Goal: Feedback & Contribution: Contribute content

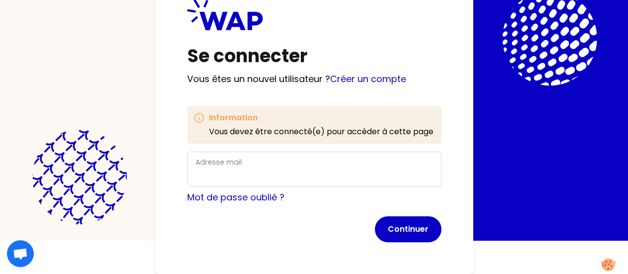
scroll to position [49, 0]
click at [196, 156] on div "Adresse mail" at bounding box center [314, 169] width 237 height 26
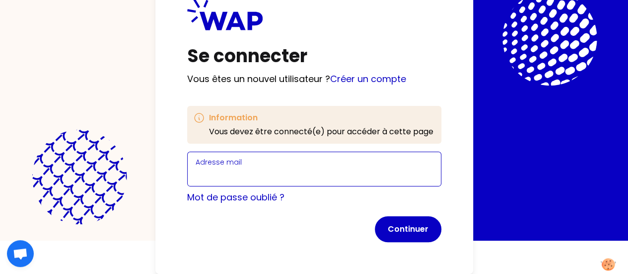
click at [196, 168] on input "Adresse mail" at bounding box center [314, 175] width 237 height 14
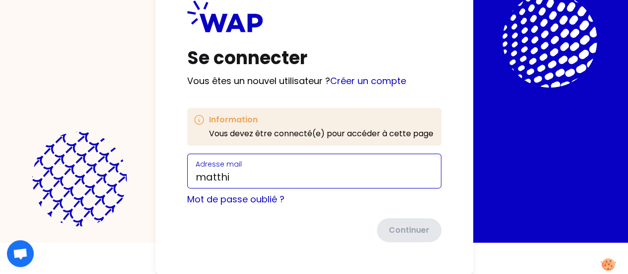
type input "[EMAIL_ADDRESS][DOMAIN_NAME]"
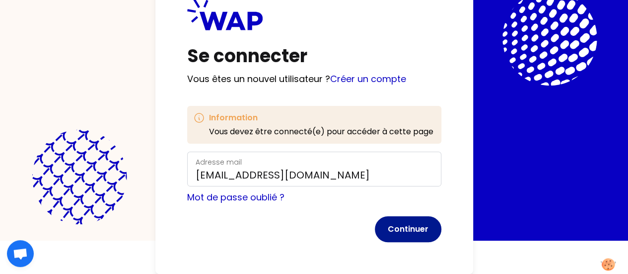
click at [375, 216] on button "Continuer" at bounding box center [408, 229] width 67 height 26
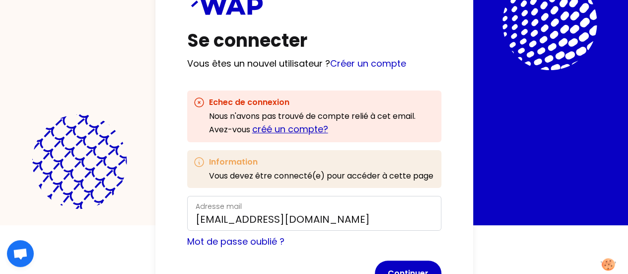
click at [252, 130] on link "créé un compte?" at bounding box center [290, 129] width 76 height 12
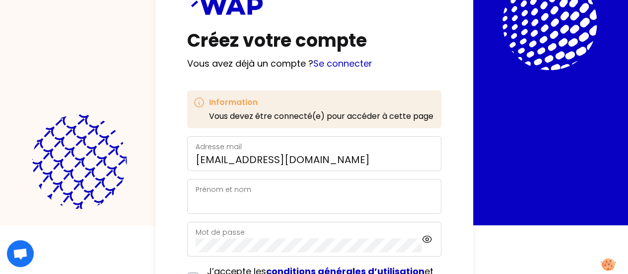
click at [196, 190] on div "Prénom et nom" at bounding box center [314, 196] width 237 height 26
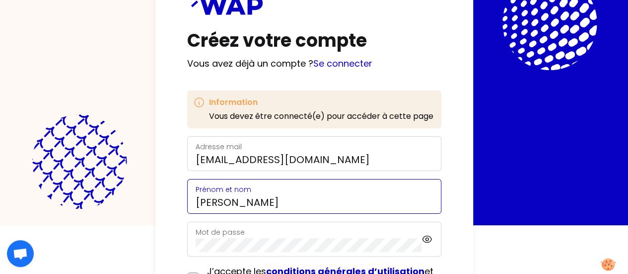
type input "[PERSON_NAME]"
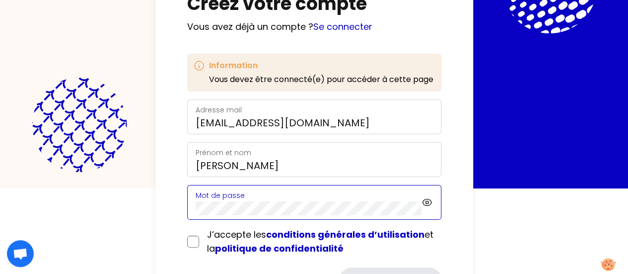
scroll to position [133, 0]
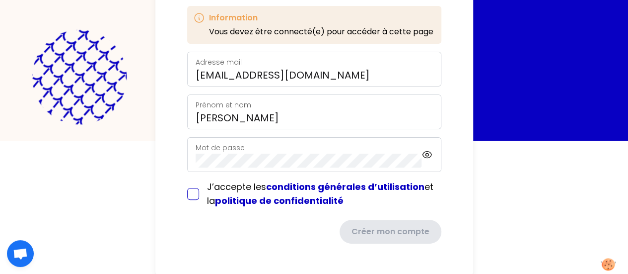
click at [187, 194] on div "J’accepte les conditions générales d’utilisation et la politique de confidentia…" at bounding box center [314, 194] width 254 height 28
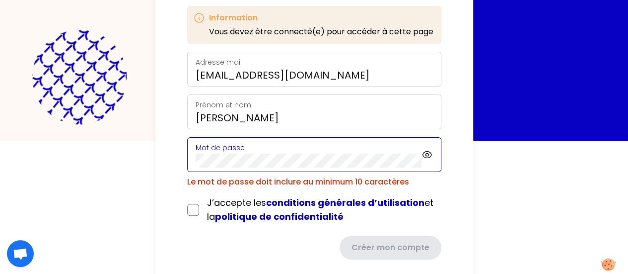
click at [28, 141] on html "Créez votre compte Vous avez déjà un compte ? Se connecter Information Vous dev…" at bounding box center [314, 4] width 628 height 274
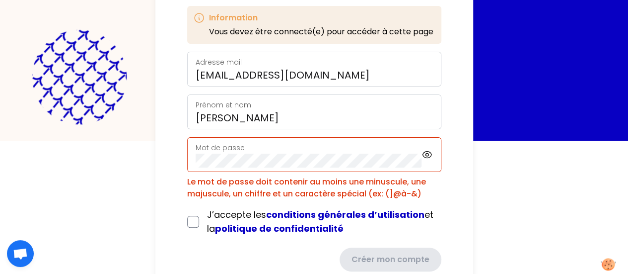
drag, startPoint x: 199, startPoint y: 146, endPoint x: 0, endPoint y: 147, distance: 199.2
click at [0, 141] on html "Créez votre compte Vous avez déjà un compte ? Se connecter Information Vous dev…" at bounding box center [314, 4] width 628 height 274
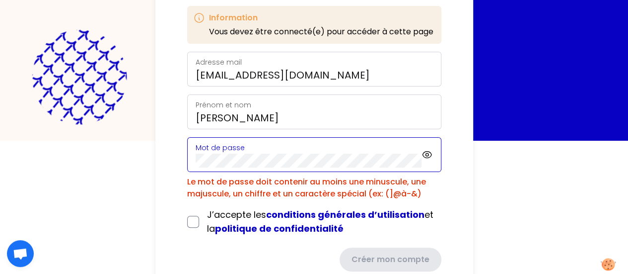
click at [0, 141] on html "Créez votre compte Vous avez déjà un compte ? Se connecter Information Vous dev…" at bounding box center [314, 4] width 628 height 274
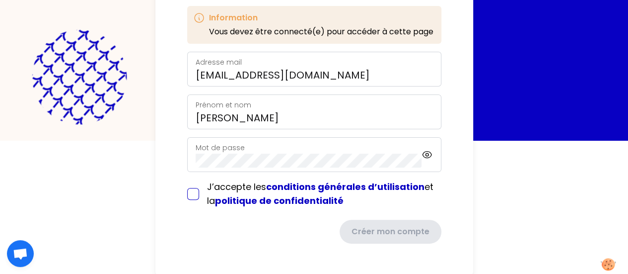
click at [187, 192] on input "checkbox" at bounding box center [193, 194] width 12 height 12
checkbox input "true"
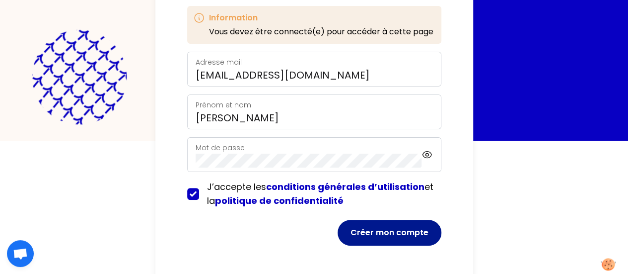
click at [338, 229] on button "Créer mon compte" at bounding box center [390, 233] width 104 height 26
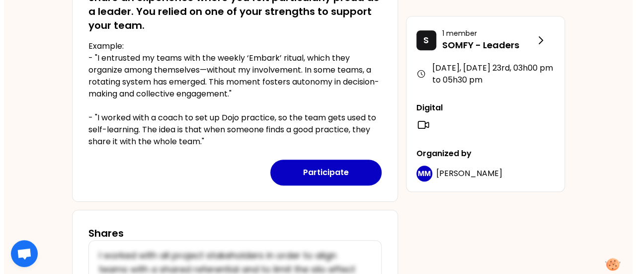
scroll to position [264, 0]
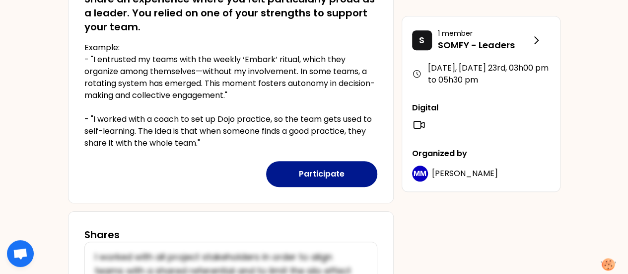
click at [314, 178] on button "Participate" at bounding box center [321, 174] width 111 height 26
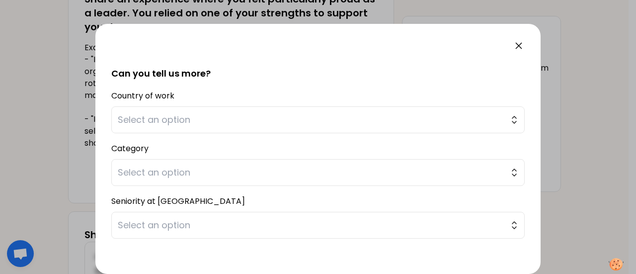
scroll to position [218, 0]
click at [410, 125] on span "Select an option" at bounding box center [311, 119] width 387 height 14
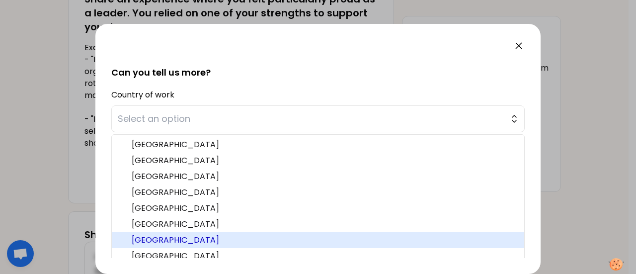
click at [175, 238] on span "[GEOGRAPHIC_DATA]" at bounding box center [324, 240] width 385 height 12
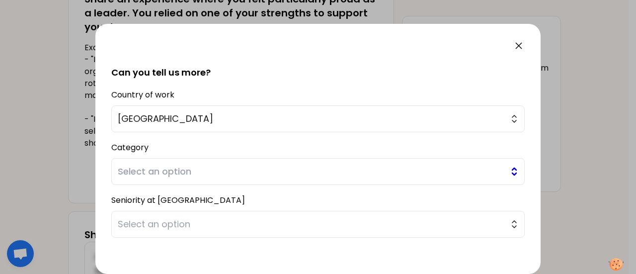
click at [242, 172] on span "Select an option" at bounding box center [311, 171] width 387 height 14
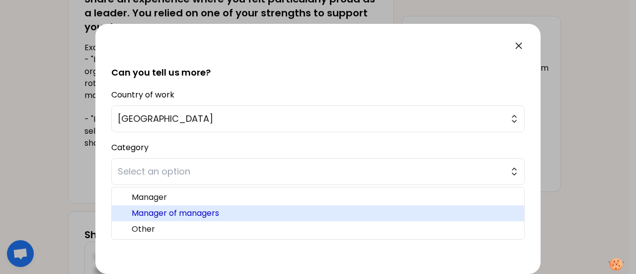
click at [212, 209] on span "Manager of managers" at bounding box center [324, 213] width 385 height 12
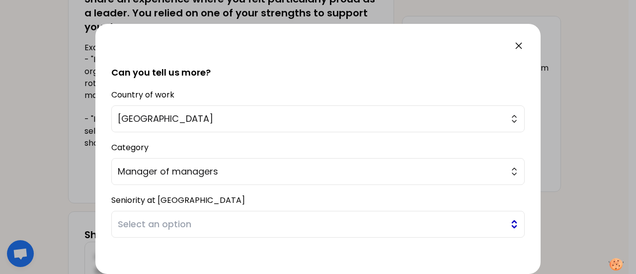
click at [212, 220] on span "Select an option" at bounding box center [311, 224] width 387 height 14
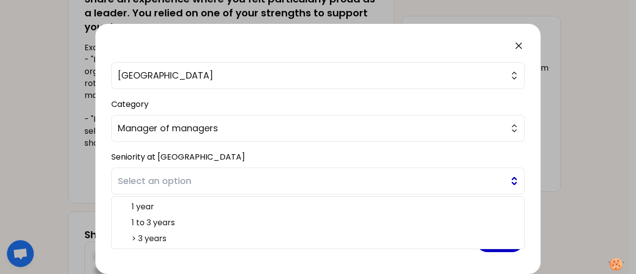
scroll to position [260, 0]
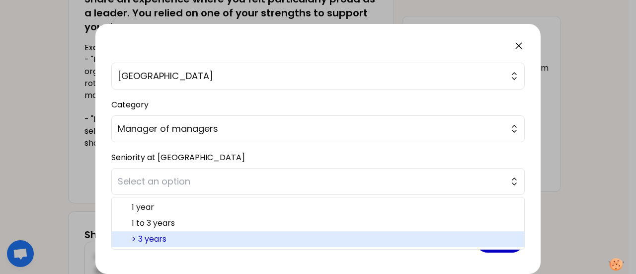
click at [160, 239] on span "> 3 years" at bounding box center [324, 239] width 385 height 12
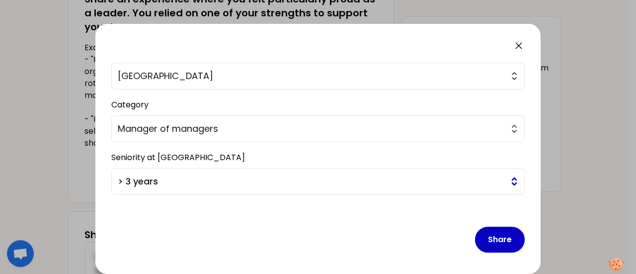
scroll to position [261, 0]
click at [484, 241] on button "Share" at bounding box center [500, 239] width 50 height 26
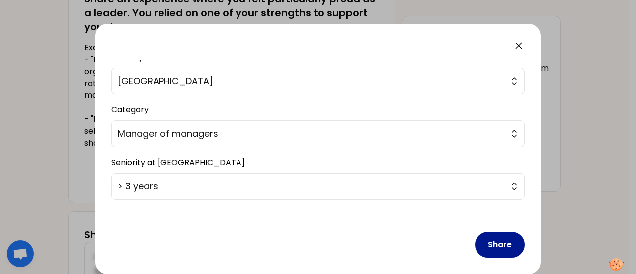
scroll to position [267, 0]
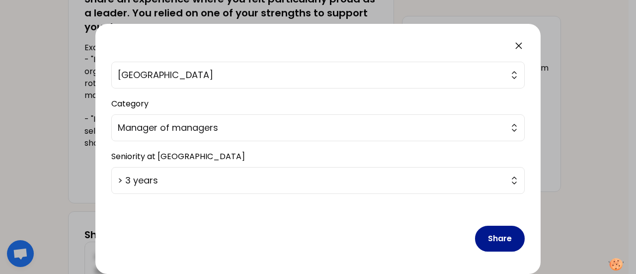
click at [483, 233] on button "Share" at bounding box center [500, 239] width 50 height 26
click at [495, 234] on button "Share" at bounding box center [500, 239] width 50 height 26
click at [484, 241] on button "Share" at bounding box center [500, 239] width 50 height 26
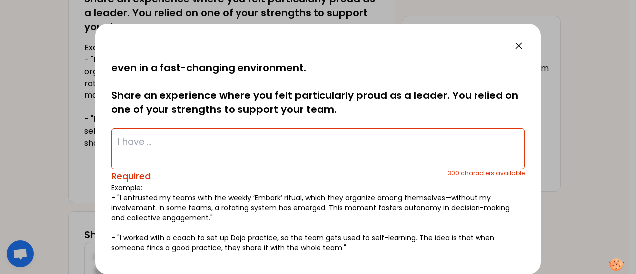
scroll to position [0, 0]
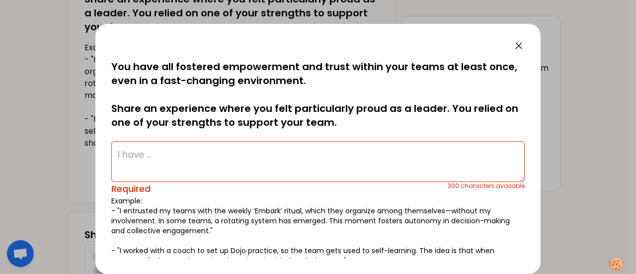
click at [253, 156] on textarea at bounding box center [317, 161] width 413 height 41
click at [165, 156] on textarea at bounding box center [317, 161] width 413 height 41
paste textarea "I created a healthy, fulfilling, and fun work environment for my team members w…"
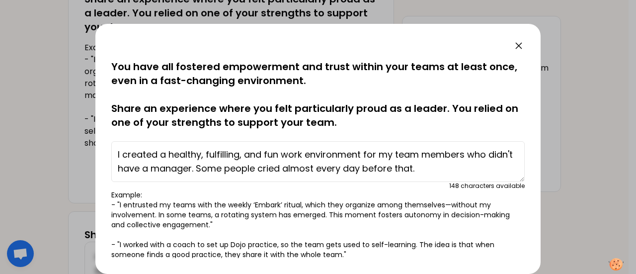
click at [287, 168] on textarea "I created a healthy, fulfilling, and fun work environment for my team members w…" at bounding box center [317, 161] width 413 height 41
click at [470, 169] on textarea "I created a healthy, fulfilling, and fun work environment for my team members w…" at bounding box center [317, 161] width 413 height 41
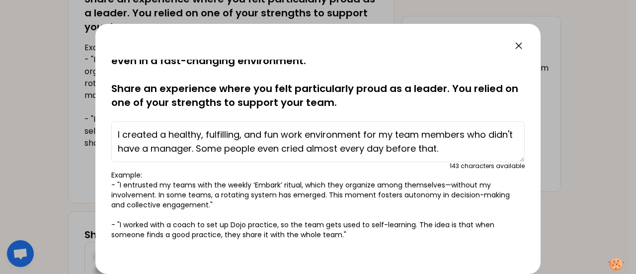
scroll to position [19, 0]
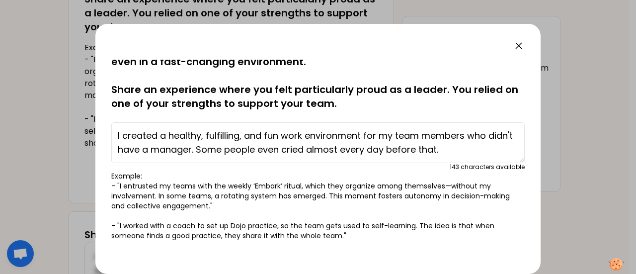
type textarea "I created a healthy, fulfilling, and fun work environment for my team members w…"
click at [339, 221] on p "Example: - "I entrusted my teams with the weekly ‘Embark’ ritual, which they or…" at bounding box center [317, 206] width 413 height 70
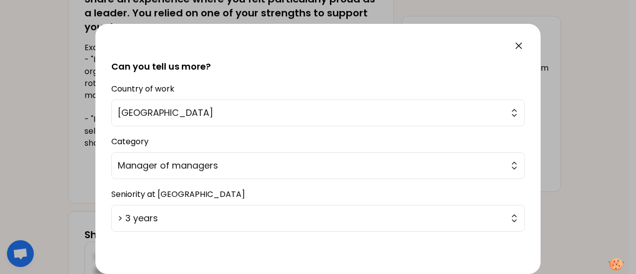
scroll to position [261, 0]
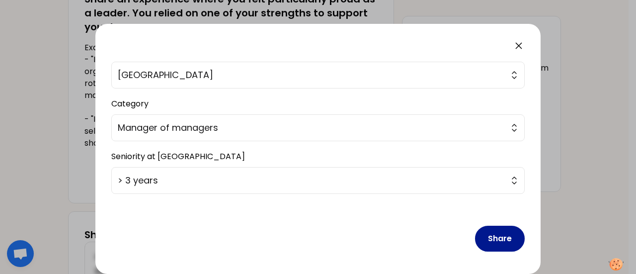
click at [483, 238] on button "Share" at bounding box center [500, 239] width 50 height 26
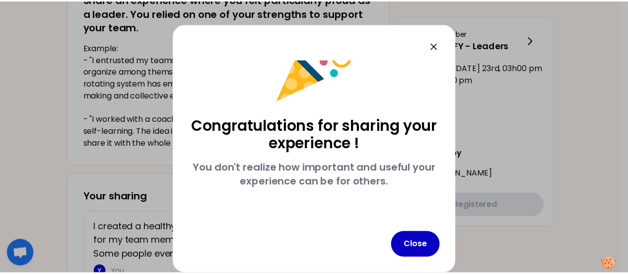
scroll to position [38, 0]
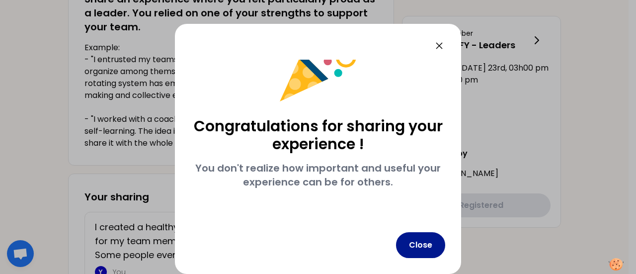
click at [419, 244] on button "Close" at bounding box center [420, 245] width 49 height 26
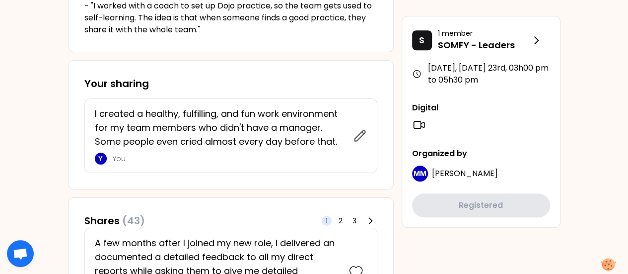
scroll to position [379, 0]
